Goal: Register for event/course

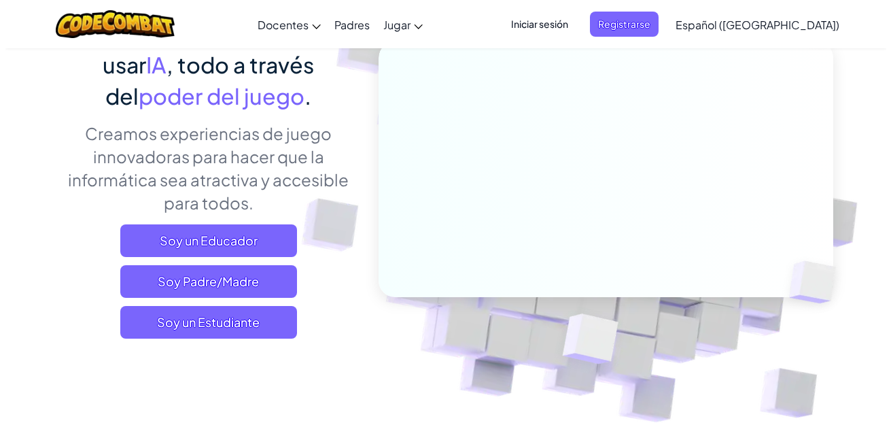
scroll to position [190, 0]
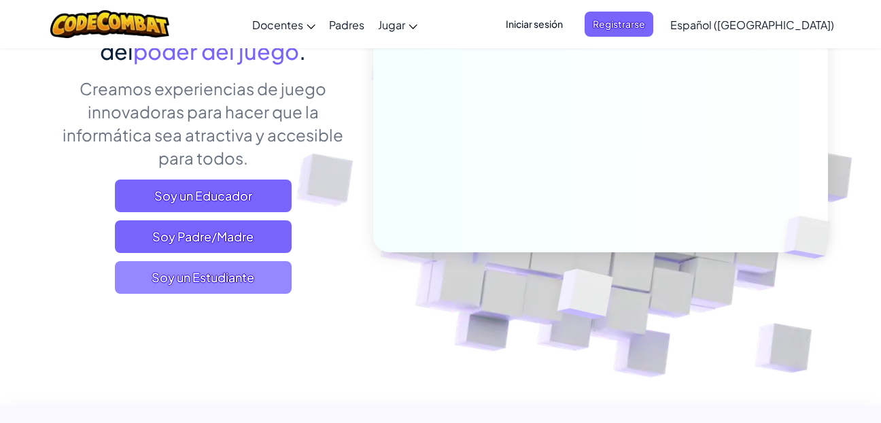
click at [222, 275] on span "Soy un Estudiante" at bounding box center [203, 277] width 177 height 33
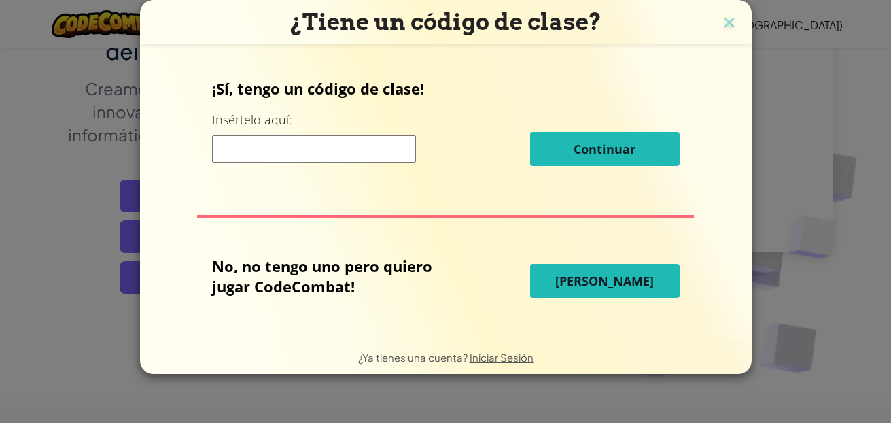
click at [300, 147] on input at bounding box center [314, 148] width 204 height 27
type input "lionbestwant"
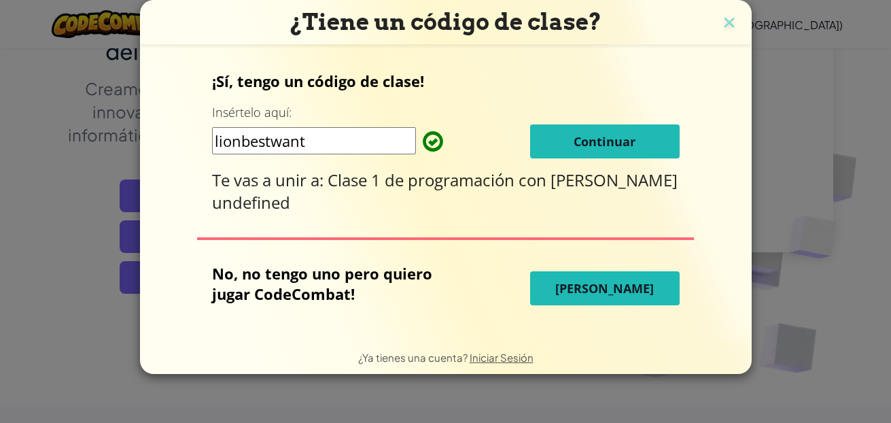
click at [608, 150] on span "Continuar" at bounding box center [605, 141] width 62 height 16
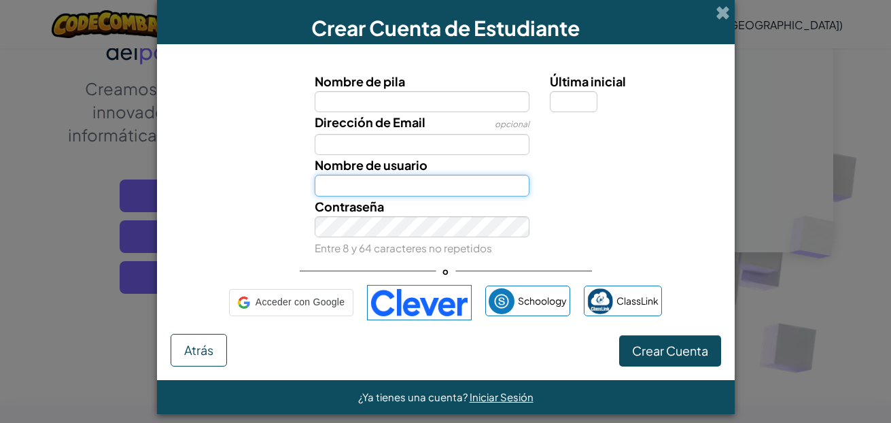
type input "[PERSON_NAME] P"
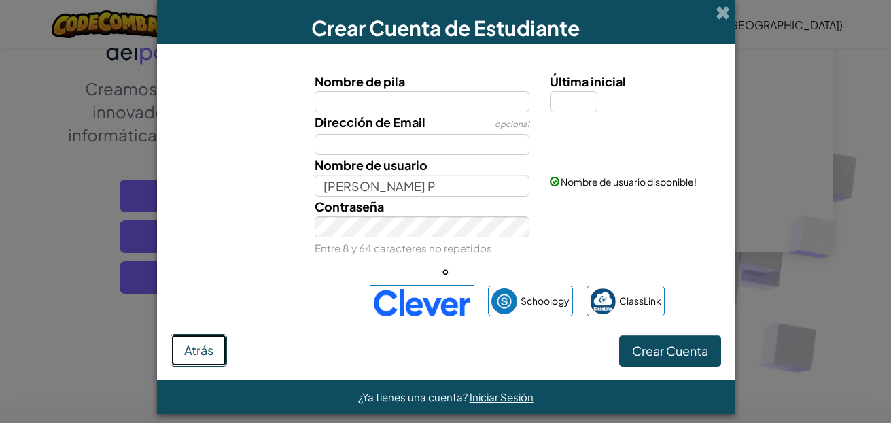
click at [211, 343] on button "Atrás" at bounding box center [199, 350] width 56 height 33
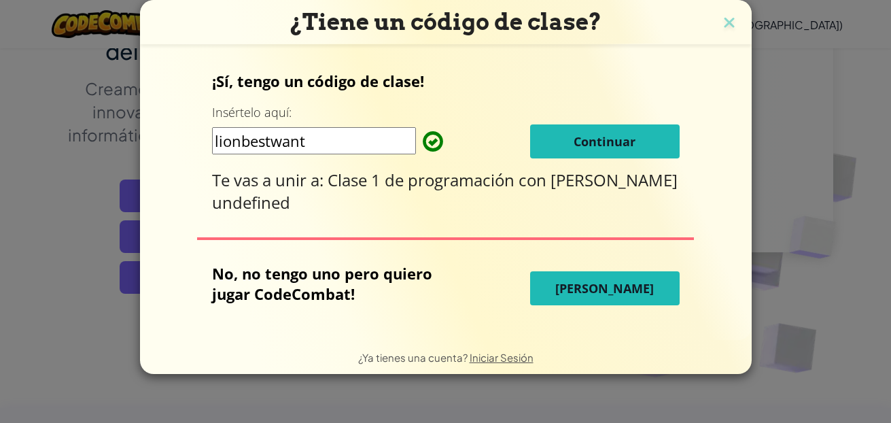
click at [568, 294] on button "[PERSON_NAME]" at bounding box center [605, 288] width 150 height 34
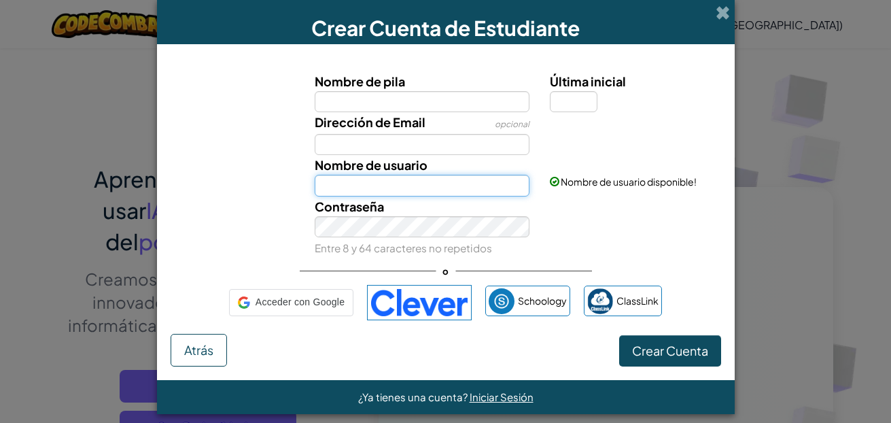
type input "[PERSON_NAME] P"
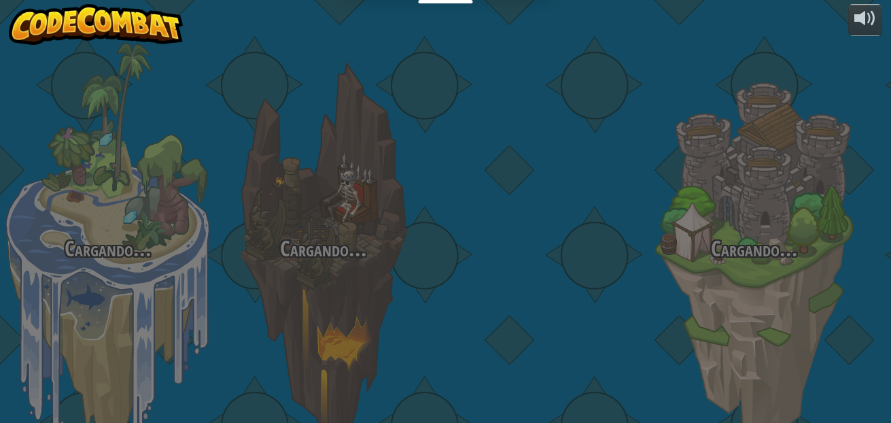
select select "es-419"
